Goal: Find specific page/section: Find specific page/section

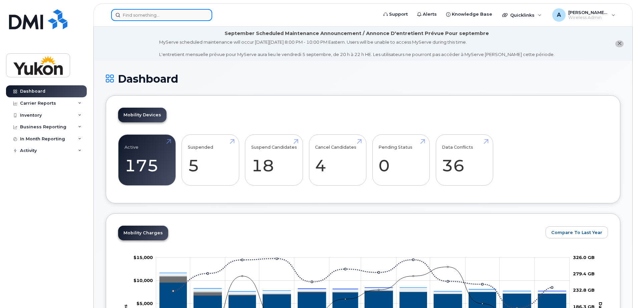
click at [142, 13] on input at bounding box center [161, 15] width 101 height 12
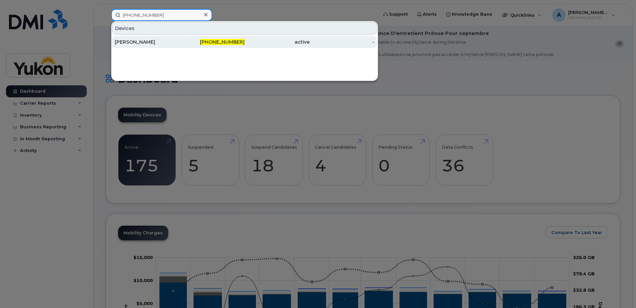
type input "867-332-2798"
click at [225, 46] on div "867-332-2798" at bounding box center [212, 42] width 65 height 12
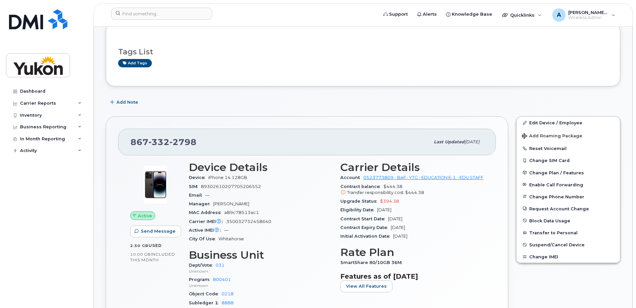
scroll to position [100, 0]
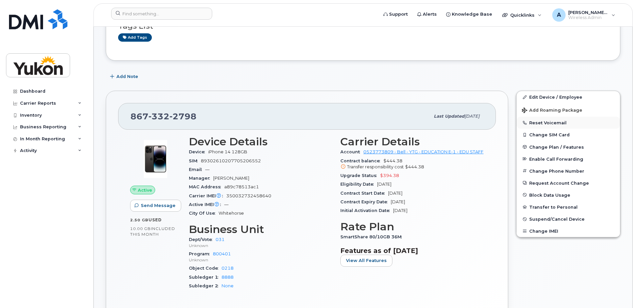
click at [551, 123] on button "Reset Voicemail" at bounding box center [567, 123] width 103 height 12
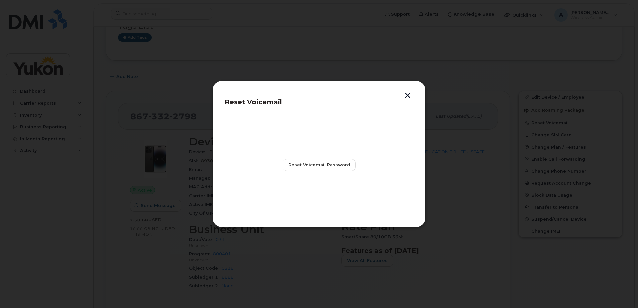
click at [406, 97] on button "button" at bounding box center [408, 96] width 10 height 7
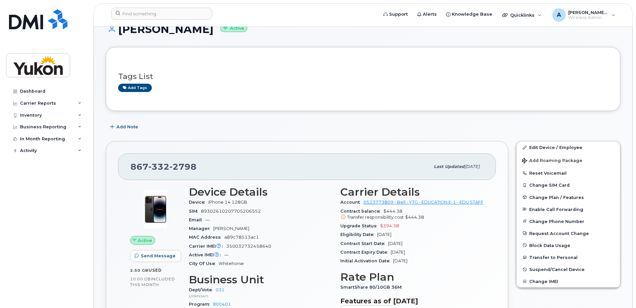
scroll to position [0, 0]
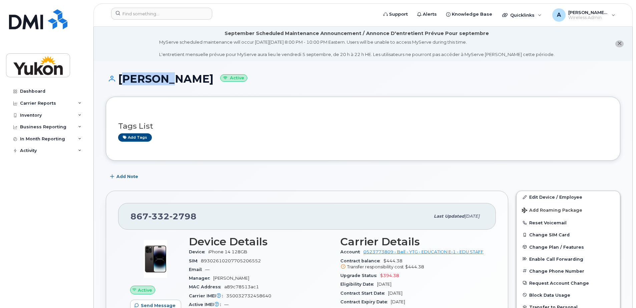
drag, startPoint x: 157, startPoint y: 79, endPoint x: 120, endPoint y: 79, distance: 37.0
click at [120, 79] on h1 "Justine Maynard Active" at bounding box center [363, 79] width 514 height 12
copy h1 "Justine"
drag, startPoint x: 210, startPoint y: 78, endPoint x: 164, endPoint y: 78, distance: 45.4
click at [164, 78] on h1 "Justine Maynard Active" at bounding box center [363, 79] width 514 height 12
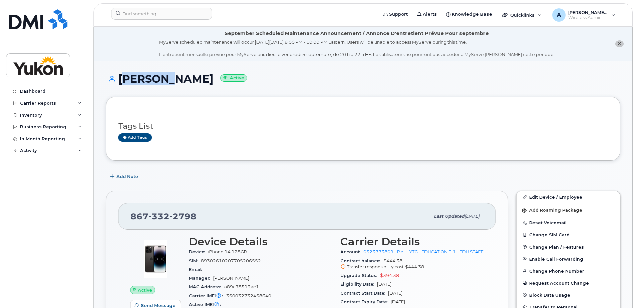
copy h1 "Maynard"
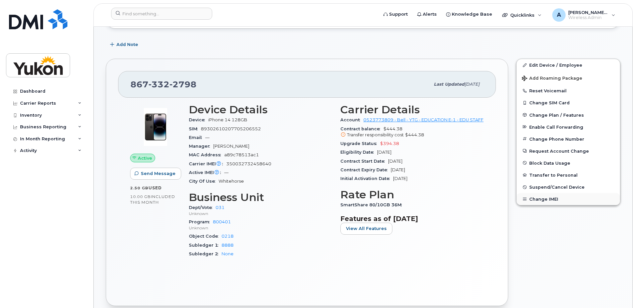
scroll to position [133, 0]
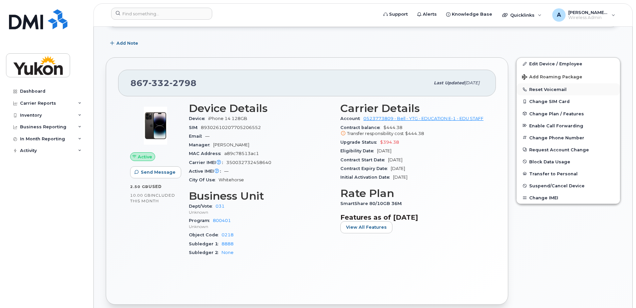
click at [554, 89] on button "Reset Voicemail" at bounding box center [567, 89] width 103 height 12
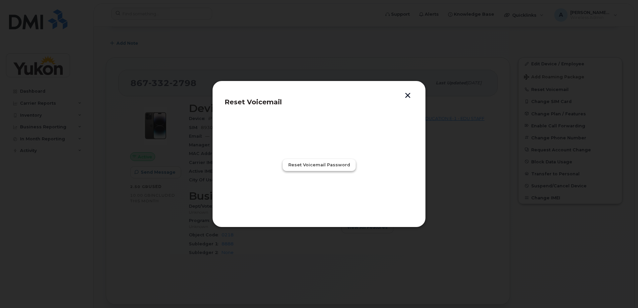
click at [326, 166] on span "Reset Voicemail Password" at bounding box center [319, 165] width 62 height 6
click at [318, 194] on span "Close" at bounding box center [318, 194] width 13 height 6
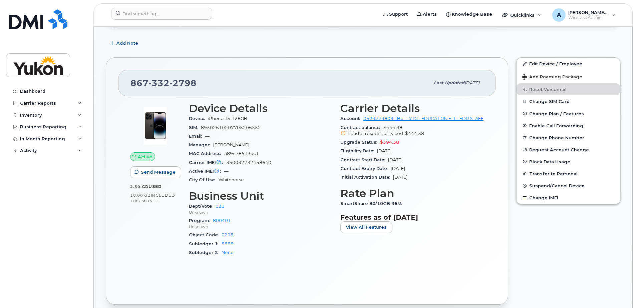
click at [606, 253] on div "Edit Device / Employee Add Roaming Package Reset Voicemail Change SIM Card Chan…" at bounding box center [568, 181] width 112 height 256
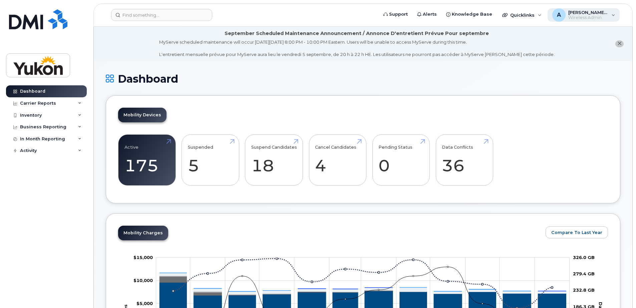
click at [604, 17] on span "Wireless Admin" at bounding box center [588, 17] width 40 height 5
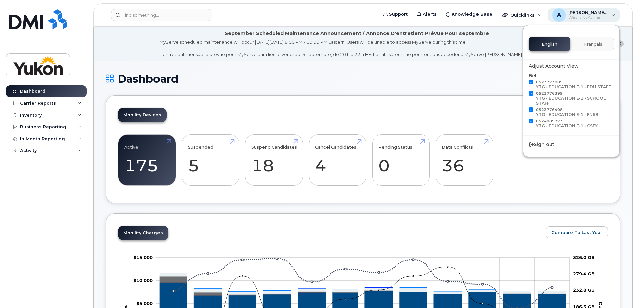
click at [604, 17] on span "Wireless Admin" at bounding box center [588, 17] width 40 height 5
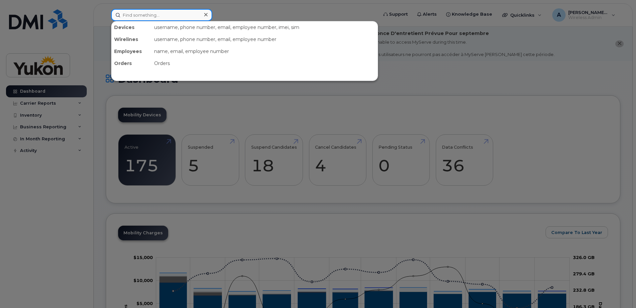
click at [142, 19] on input at bounding box center [161, 15] width 101 height 12
paste input "K4FF79LK2X"
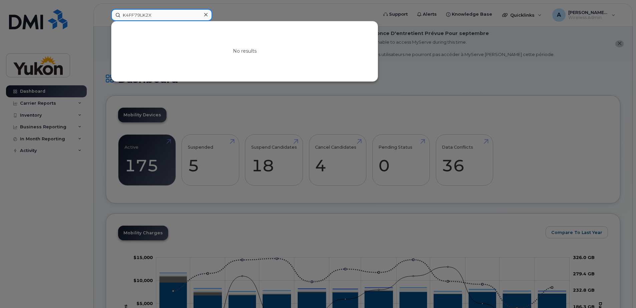
type input "K4FF79LK2X"
click at [72, 175] on div at bounding box center [318, 154] width 636 height 308
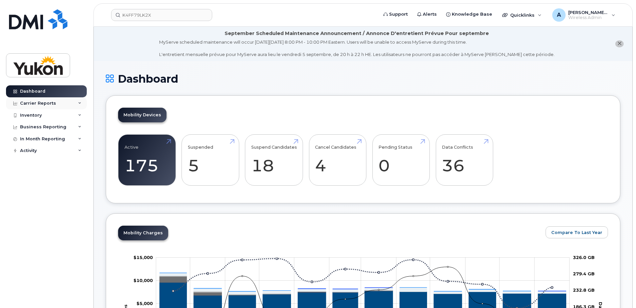
click at [61, 105] on div "Carrier Reports" at bounding box center [46, 103] width 81 height 12
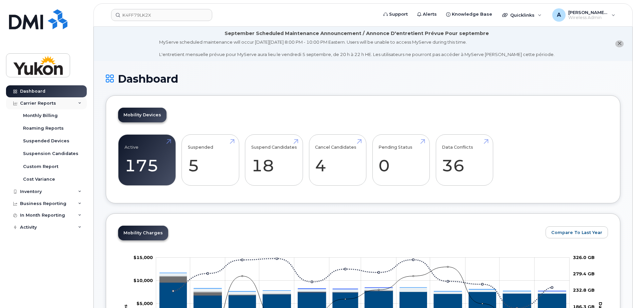
click at [61, 105] on div "Carrier Reports" at bounding box center [46, 103] width 81 height 12
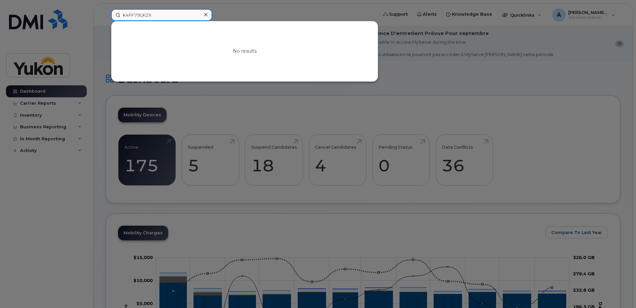
drag, startPoint x: 156, startPoint y: 16, endPoint x: 115, endPoint y: 18, distance: 40.4
click at [115, 18] on input "K4FF79LK2X" at bounding box center [161, 15] width 101 height 12
click at [65, 103] on div at bounding box center [318, 154] width 636 height 308
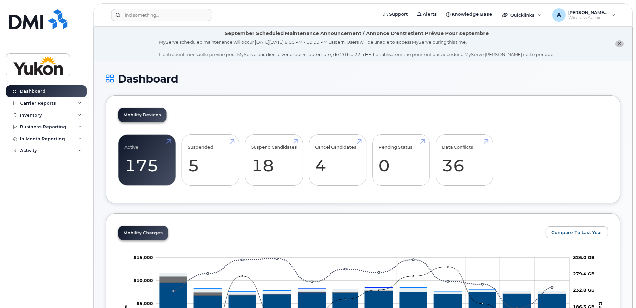
click at [65, 103] on div "Carrier Reports" at bounding box center [46, 103] width 81 height 12
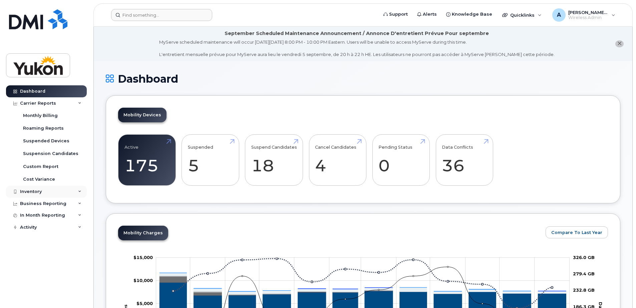
click at [54, 192] on div "Inventory" at bounding box center [46, 192] width 81 height 12
click at [60, 191] on div "Inventory" at bounding box center [46, 192] width 81 height 12
click at [51, 89] on link "Dashboard" at bounding box center [46, 91] width 81 height 12
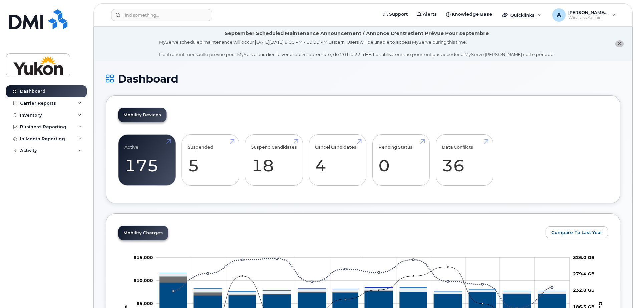
click at [584, 120] on div "Mobility Devices Active 175 Suspended 5 Suspend Candidates 18 Cancel Candidates…" at bounding box center [363, 149] width 514 height 108
click at [605, 14] on span "[PERSON_NAME].[PERSON_NAME]" at bounding box center [588, 12] width 40 height 5
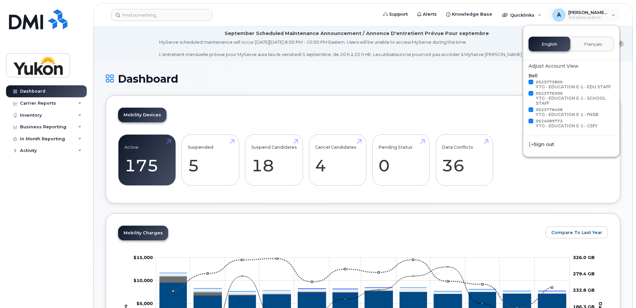
click at [314, 112] on div "Mobility Devices Active 175 Suspended 5 Suspend Candidates 18 Cancel Candidates…" at bounding box center [363, 149] width 514 height 108
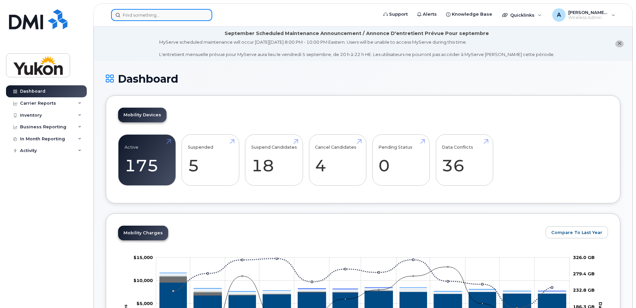
click at [136, 12] on input at bounding box center [161, 15] width 101 height 12
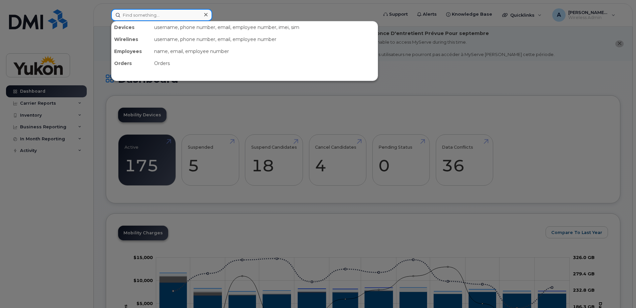
paste input "867-334-3796"
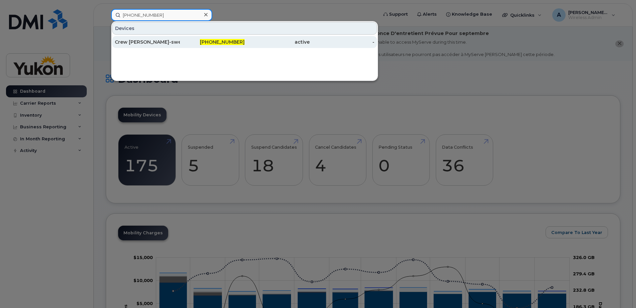
type input "867-334-3796"
click at [154, 45] on div "Crew [PERSON_NAME]-sweeper" at bounding box center [147, 42] width 65 height 12
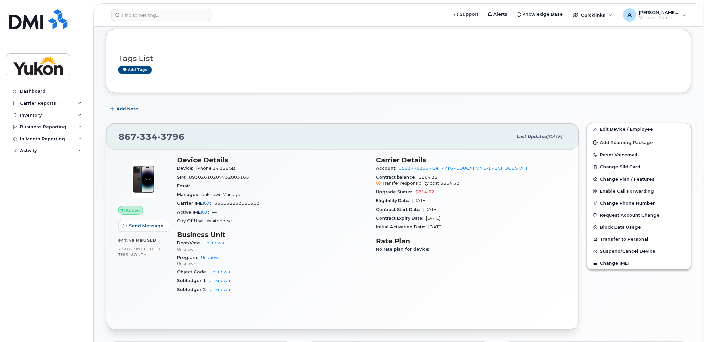
scroll to position [31, 0]
